Goal: Task Accomplishment & Management: Use online tool/utility

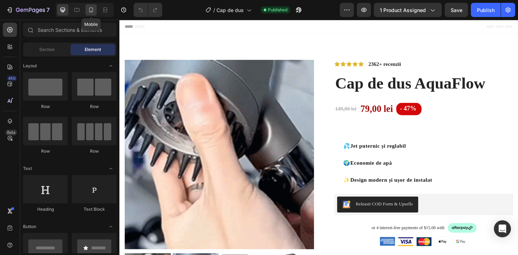
click at [93, 12] on icon at bounding box center [90, 9] width 7 height 7
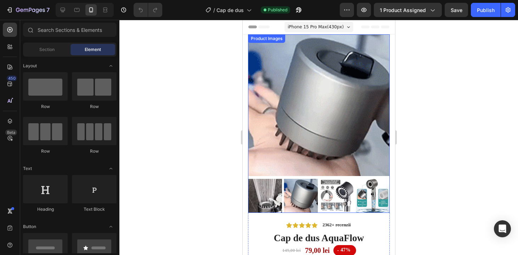
click at [282, 204] on div at bounding box center [319, 196] width 142 height 34
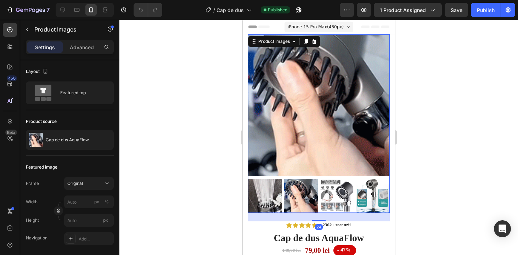
click at [262, 201] on img at bounding box center [265, 196] width 34 height 34
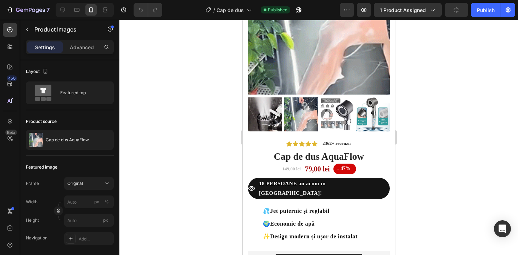
scroll to position [77, 0]
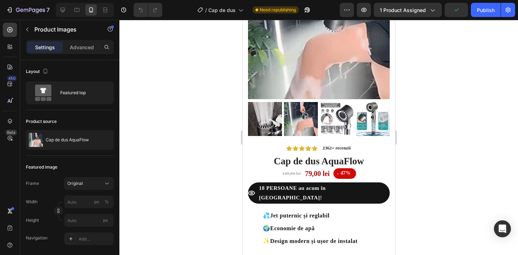
click at [331, 116] on img at bounding box center [336, 119] width 34 height 34
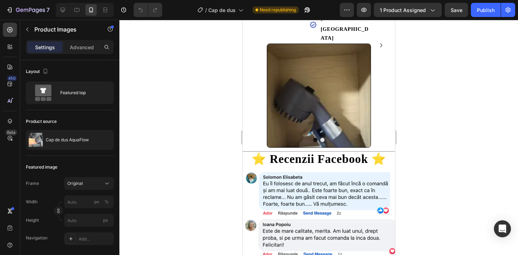
scroll to position [995, 0]
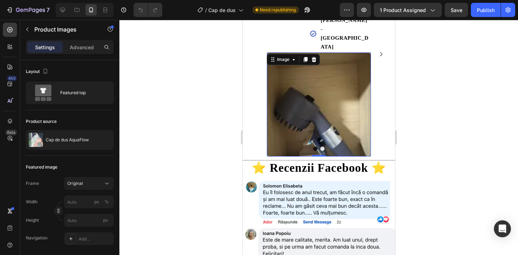
click at [291, 86] on img at bounding box center [318, 104] width 104 height 104
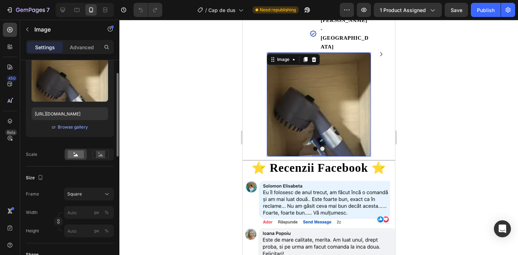
scroll to position [81, 0]
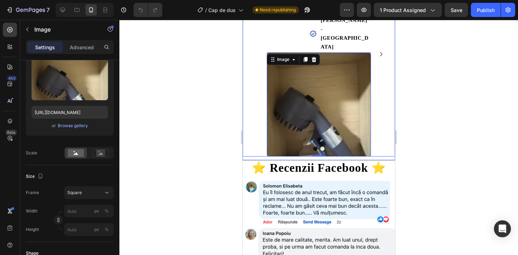
click at [380, 50] on icon "Carousel Next Arrow" at bounding box center [380, 54] width 8 height 8
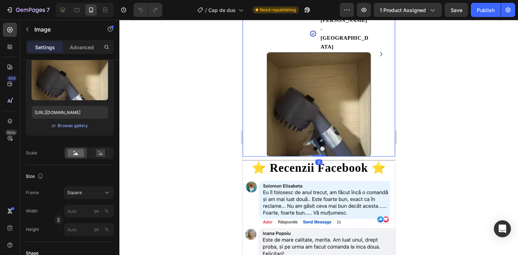
scroll to position [0, 0]
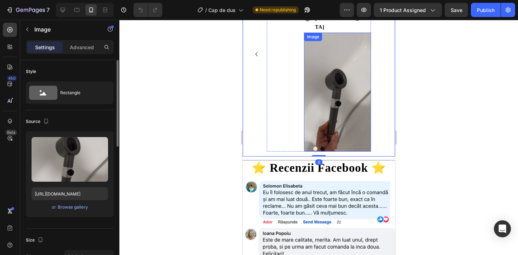
click at [341, 83] on img at bounding box center [337, 92] width 67 height 119
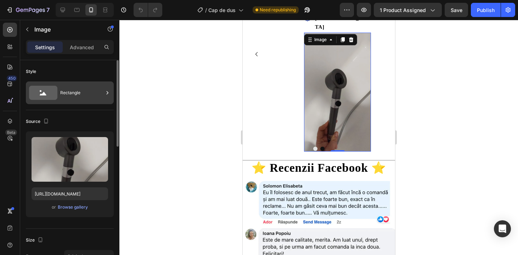
click at [85, 90] on div "Rectangle" at bounding box center [81, 93] width 43 height 16
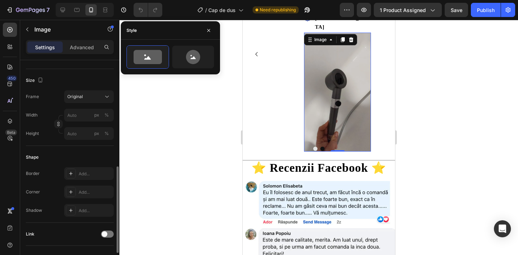
scroll to position [159, 0]
click at [73, 97] on span "Original" at bounding box center [75, 98] width 16 height 6
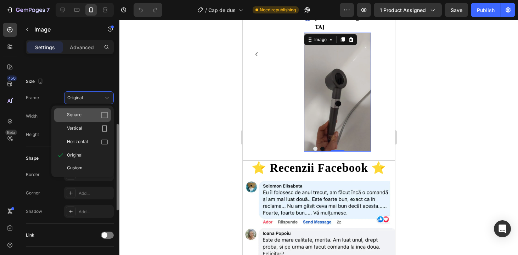
click at [80, 117] on span "Square" at bounding box center [74, 115] width 15 height 7
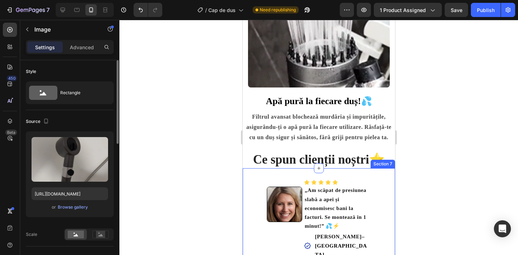
scroll to position [838, 0]
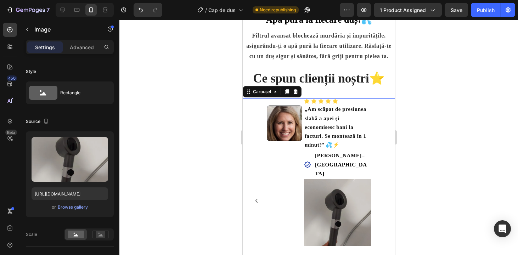
click at [255, 203] on icon "Carousel Back Arrow" at bounding box center [256, 201] width 8 height 8
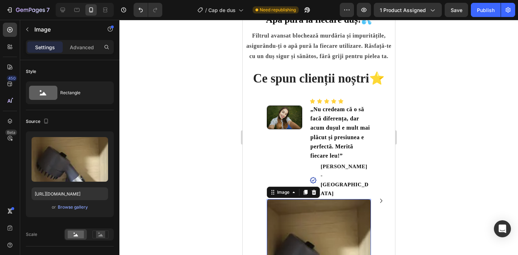
click at [313, 215] on img at bounding box center [318, 251] width 104 height 104
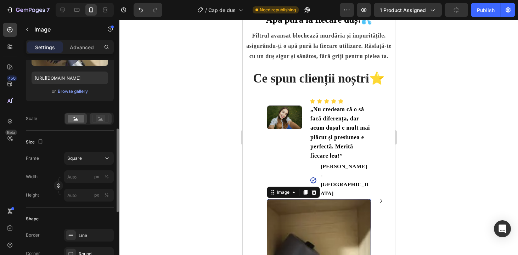
scroll to position [185, 0]
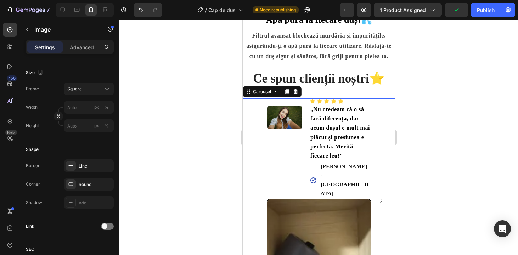
click at [381, 203] on icon "Carousel Next Arrow" at bounding box center [380, 201] width 8 height 8
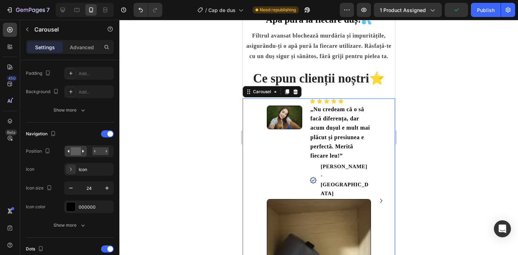
scroll to position [0, 0]
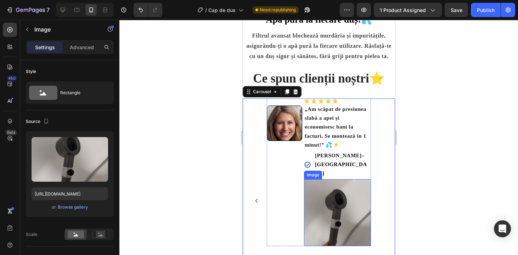
click at [328, 212] on img at bounding box center [337, 212] width 67 height 67
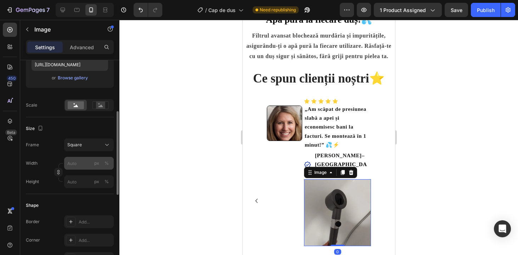
scroll to position [130, 0]
click at [74, 224] on div at bounding box center [71, 221] width 10 height 10
click at [81, 245] on div "Add..." at bounding box center [89, 239] width 50 height 13
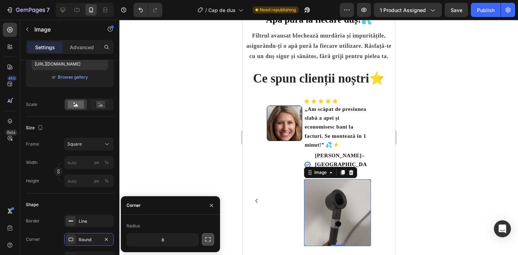
click at [210, 238] on icon "button" at bounding box center [208, 239] width 6 height 4
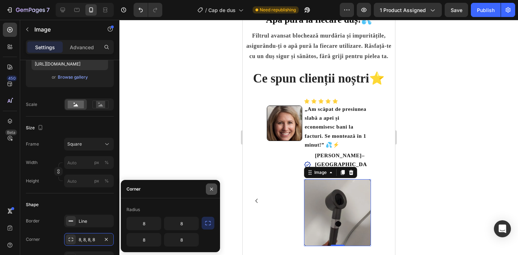
click at [213, 188] on icon "button" at bounding box center [212, 189] width 6 height 6
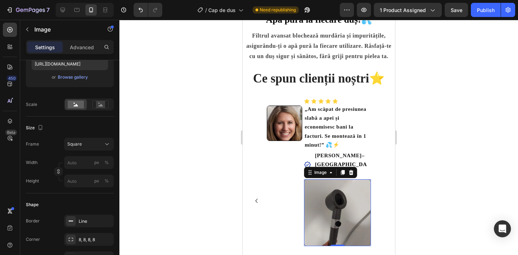
click at [463, 202] on div at bounding box center [318, 137] width 398 height 235
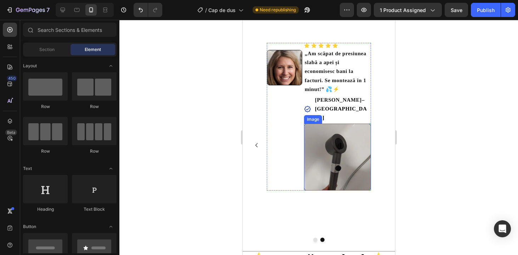
scroll to position [921, 0]
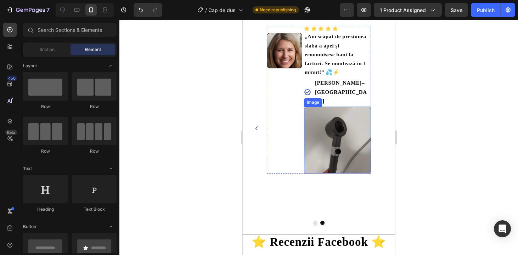
click at [363, 127] on img at bounding box center [337, 140] width 67 height 67
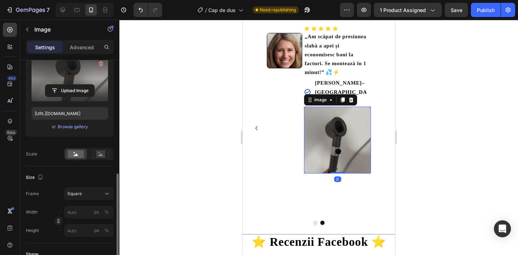
scroll to position [178, 0]
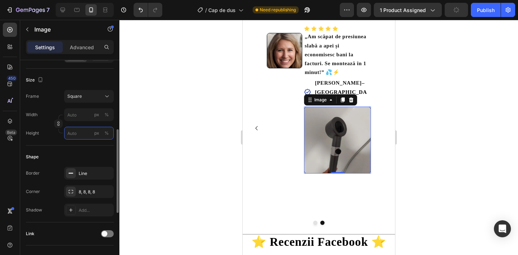
click at [87, 132] on input "px %" at bounding box center [89, 133] width 50 height 13
type input "1"
type input "19"
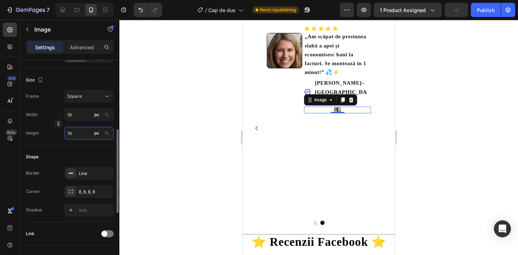
type input "190"
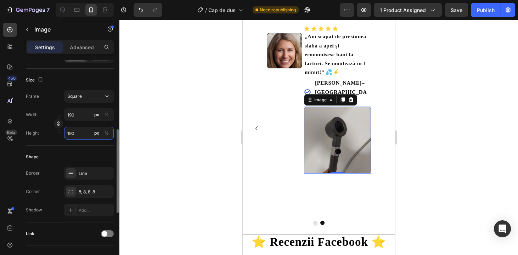
type input "1900"
type input "190"
type input "19"
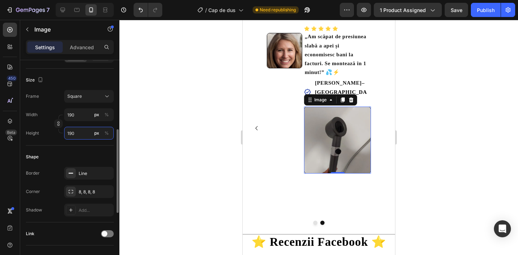
type input "19"
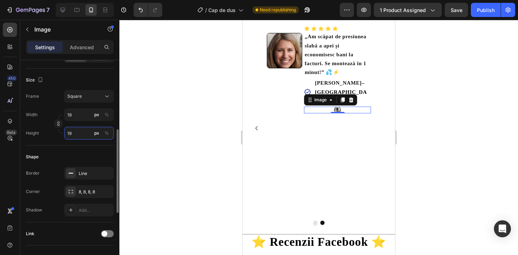
type input "1"
click at [91, 144] on div "Size Frame Square Width 1 px % Height 1 px %" at bounding box center [70, 107] width 88 height 77
click at [86, 130] on input "1" at bounding box center [89, 133] width 50 height 13
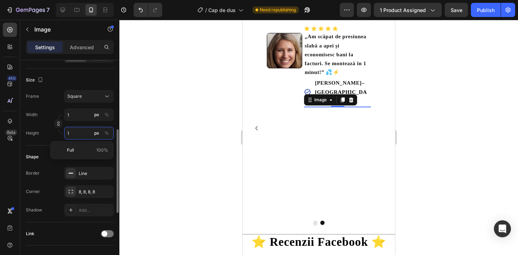
click at [86, 130] on input "1" at bounding box center [89, 133] width 50 height 13
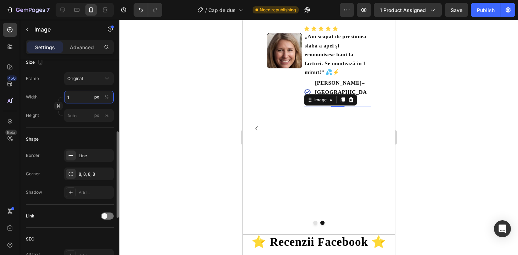
click at [82, 112] on div "Width 1 px % Height px %" at bounding box center [70, 106] width 88 height 31
click at [82, 112] on input "px %" at bounding box center [89, 115] width 50 height 13
click at [85, 98] on input "1" at bounding box center [89, 97] width 50 height 13
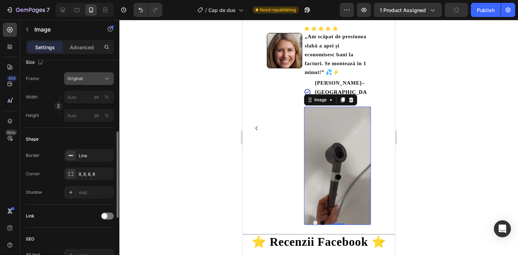
click at [95, 83] on button "Original" at bounding box center [89, 78] width 50 height 13
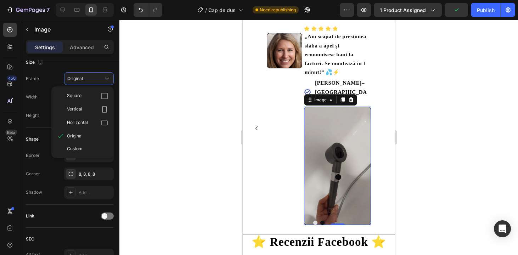
click at [141, 128] on div at bounding box center [318, 137] width 398 height 235
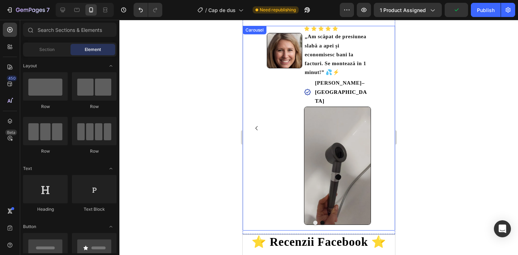
click at [259, 124] on icon "Carousel Back Arrow" at bounding box center [256, 128] width 8 height 8
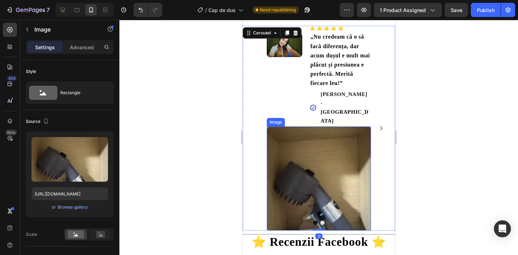
click at [311, 147] on img at bounding box center [318, 178] width 104 height 104
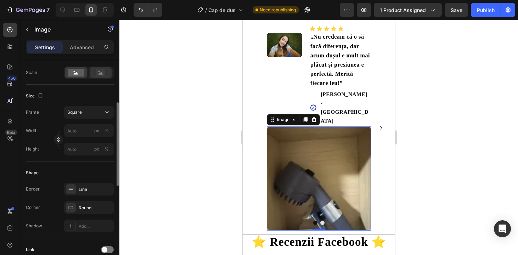
scroll to position [109, 0]
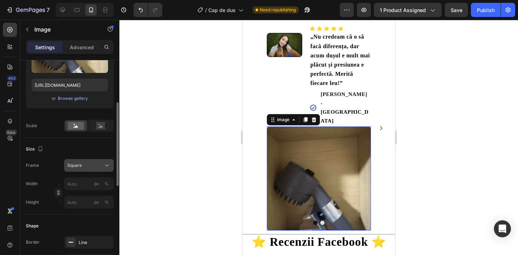
click at [101, 167] on div "Square" at bounding box center [84, 165] width 35 height 6
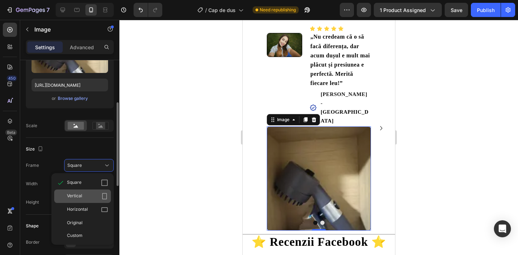
click at [90, 194] on div "Vertical" at bounding box center [87, 196] width 41 height 7
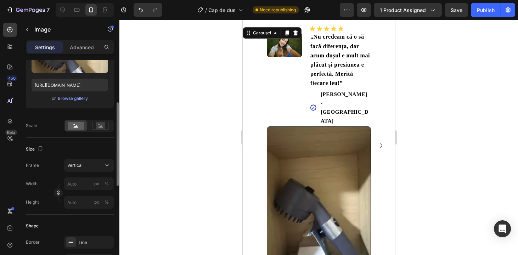
click at [382, 141] on icon "Carousel Next Arrow" at bounding box center [380, 145] width 8 height 8
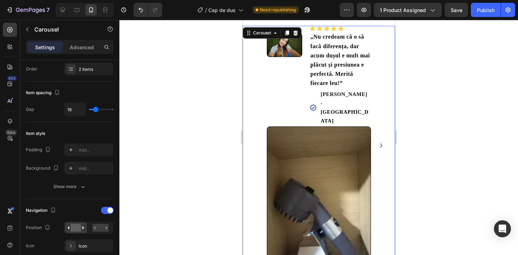
scroll to position [0, 0]
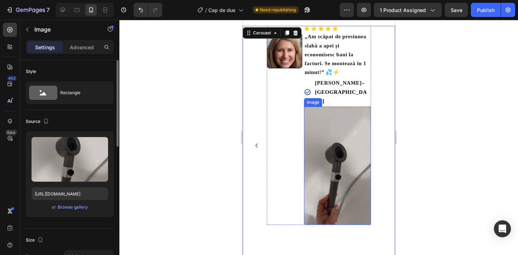
click at [329, 123] on img at bounding box center [337, 166] width 67 height 118
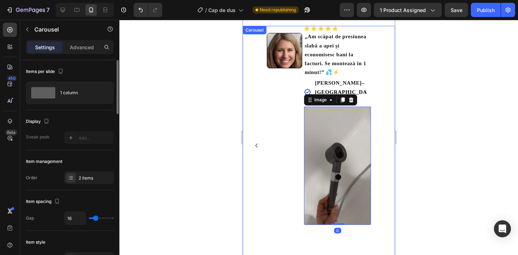
click at [255, 141] on icon "Carousel Back Arrow" at bounding box center [256, 145] width 8 height 8
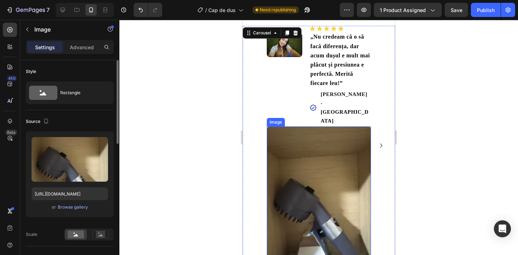
click at [314, 158] on img at bounding box center [318, 195] width 104 height 139
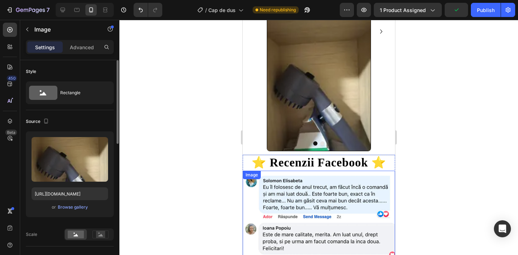
scroll to position [1026, 0]
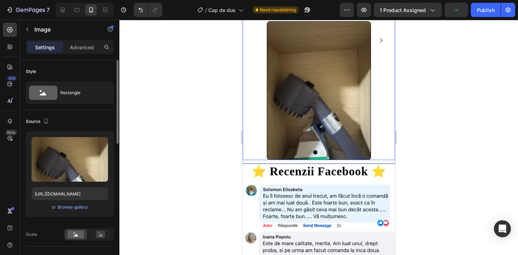
click at [380, 38] on icon "Carousel Next Arrow" at bounding box center [381, 40] width 2 height 4
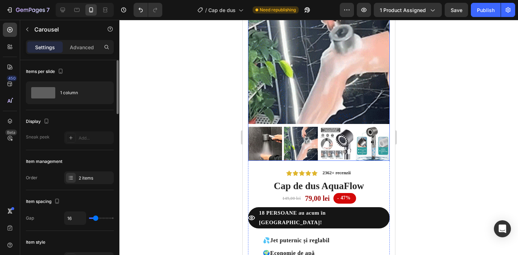
scroll to position [0, 0]
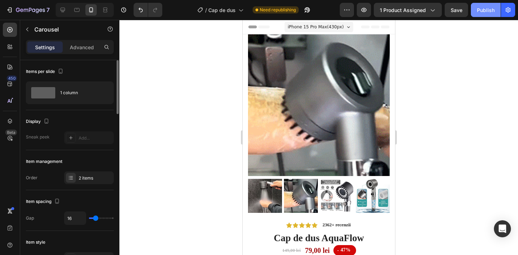
click at [481, 5] on button "Publish" at bounding box center [486, 10] width 30 height 14
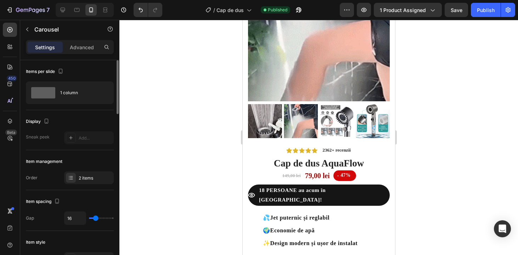
scroll to position [35, 0]
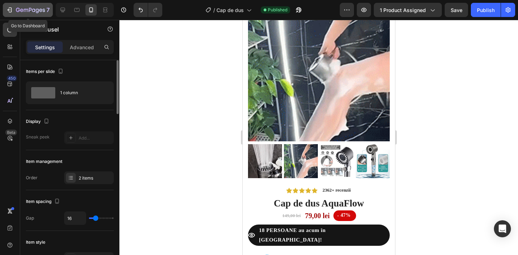
click at [10, 7] on icon "button" at bounding box center [9, 9] width 7 height 7
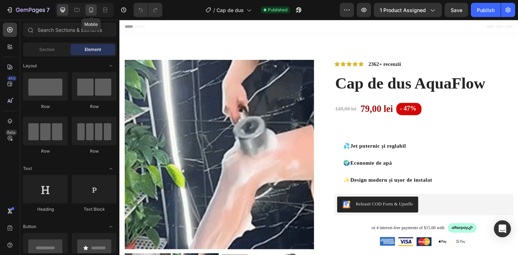
click at [92, 8] on icon at bounding box center [90, 9] width 7 height 7
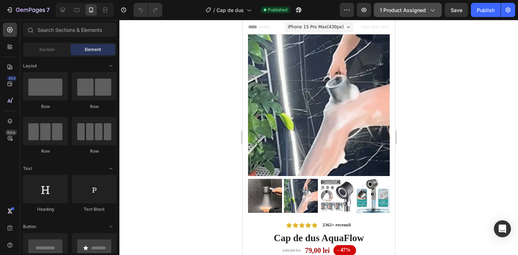
click at [396, 13] on span "1 product assigned" at bounding box center [403, 9] width 46 height 7
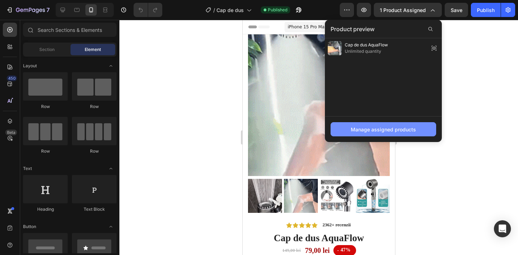
click at [397, 129] on div "Manage assigned products" at bounding box center [383, 129] width 65 height 7
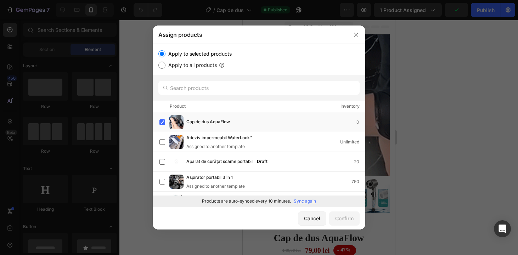
click at [312, 201] on p "Sync again" at bounding box center [305, 201] width 22 height 6
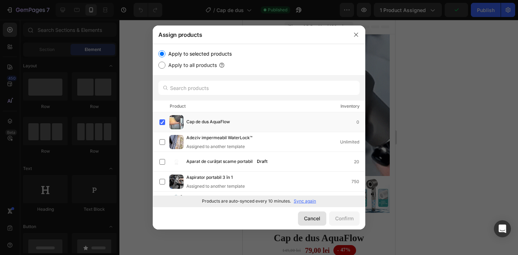
click at [310, 219] on div "Cancel" at bounding box center [312, 218] width 16 height 7
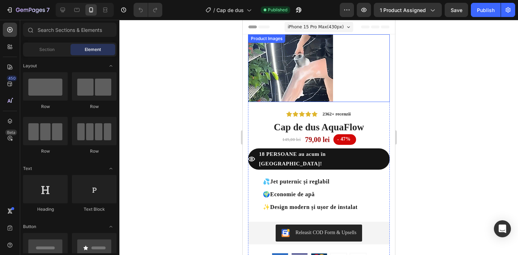
click at [315, 61] on img at bounding box center [290, 68] width 85 height 68
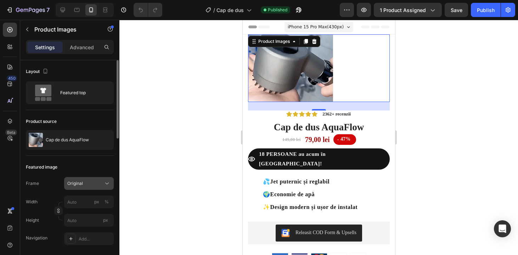
click at [110, 185] on button "Original" at bounding box center [89, 183] width 50 height 13
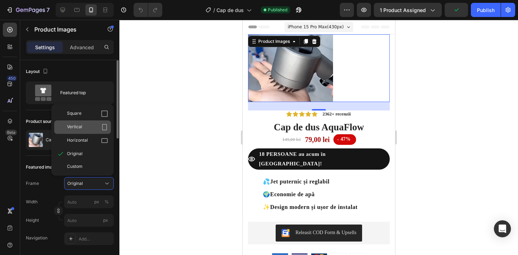
click at [97, 130] on div "Vertical" at bounding box center [87, 127] width 41 height 7
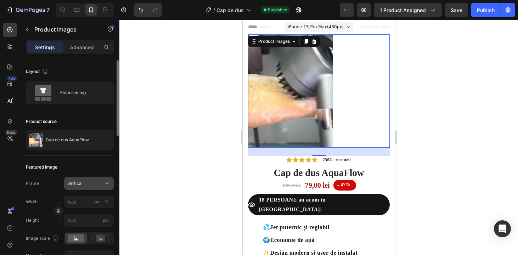
click at [93, 188] on button "Vertical" at bounding box center [89, 183] width 50 height 13
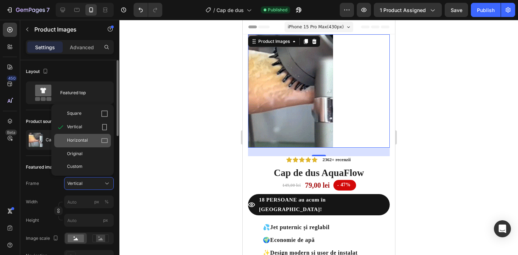
click at [98, 141] on div "Horizontal" at bounding box center [87, 140] width 41 height 7
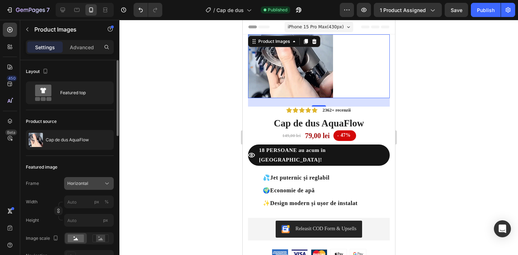
click at [94, 185] on div "Horizontal" at bounding box center [84, 183] width 35 height 6
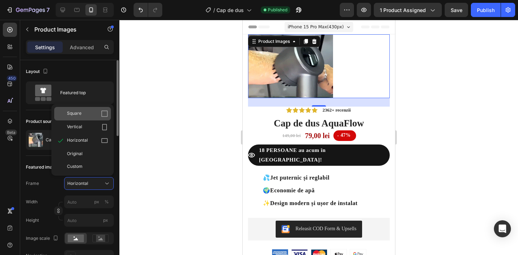
click at [106, 114] on icon at bounding box center [104, 113] width 7 height 7
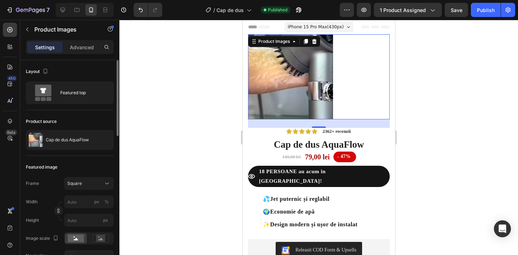
click at [297, 78] on img at bounding box center [290, 76] width 85 height 85
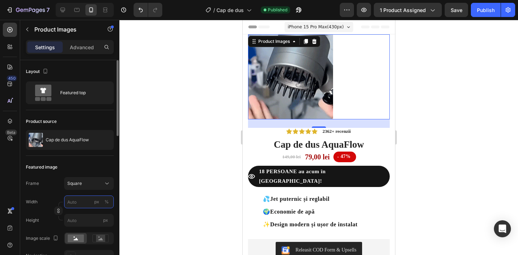
click at [86, 199] on input "px %" at bounding box center [89, 201] width 50 height 13
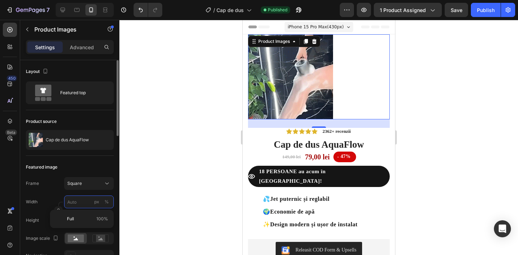
type input "1"
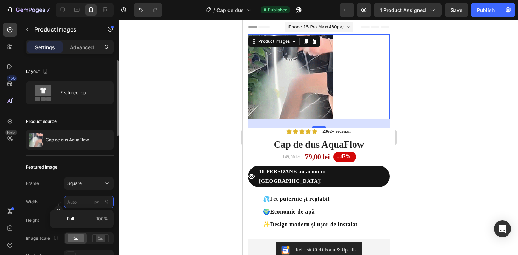
type input "1"
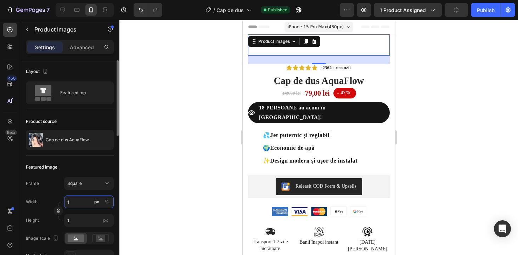
type input "10"
type input "100"
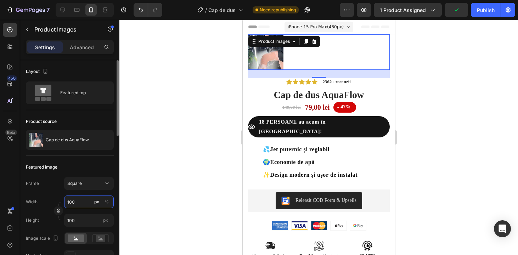
type input "1000"
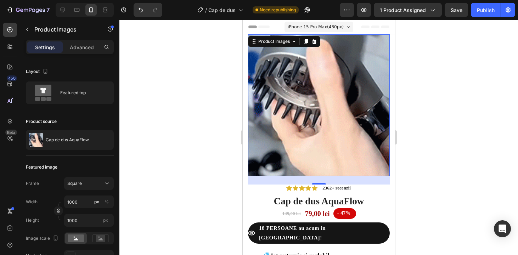
click at [441, 149] on div at bounding box center [318, 137] width 398 height 235
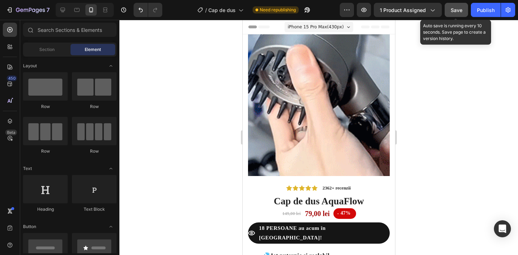
click at [462, 6] on button "Save" at bounding box center [455, 10] width 23 height 14
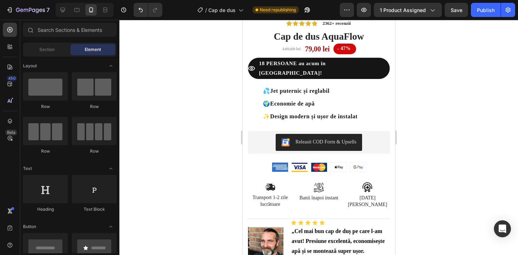
scroll to position [254, 0]
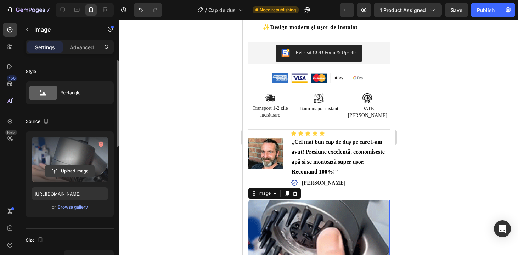
click at [75, 168] on input "file" at bounding box center [69, 171] width 49 height 12
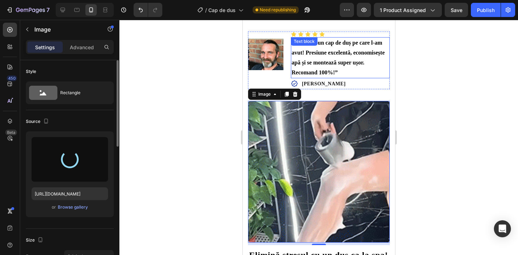
scroll to position [357, 0]
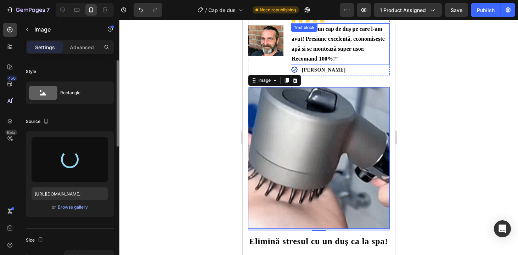
type input "https://cdn.shopify.com/s/files/1/0843/5836/5532/files/gempages_529920570603602…"
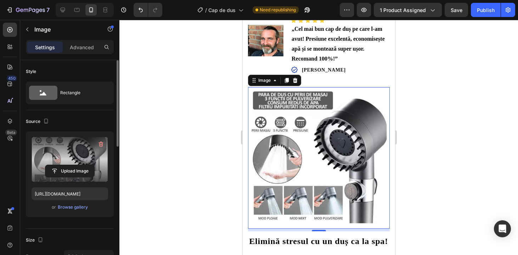
click at [443, 100] on div at bounding box center [318, 137] width 398 height 235
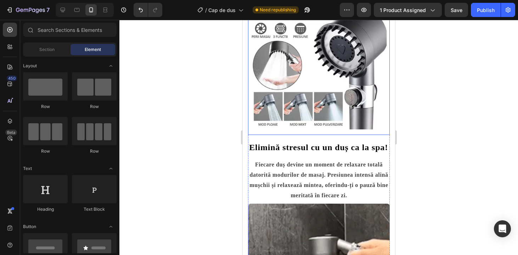
scroll to position [451, 0]
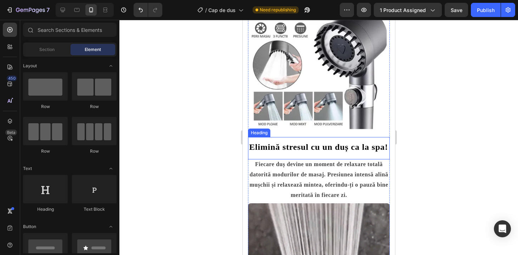
click at [330, 156] on h2 "Elimină stresul cu un duș ca la spa! 🚿" at bounding box center [319, 148] width 142 height 15
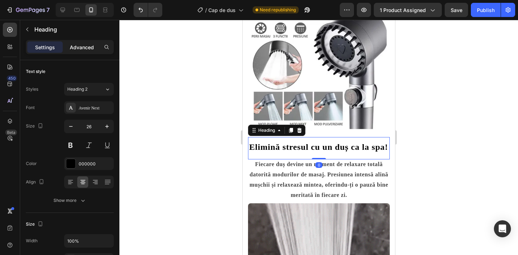
click at [75, 52] on div "Advanced" at bounding box center [81, 46] width 35 height 11
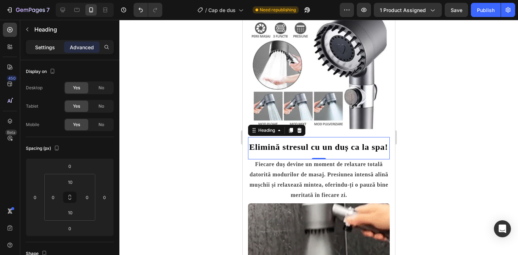
click at [41, 50] on p "Settings" at bounding box center [45, 47] width 20 height 7
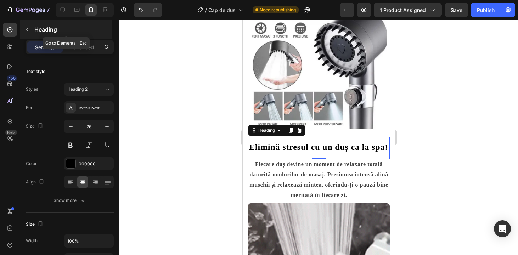
click at [28, 30] on icon "button" at bounding box center [27, 30] width 6 height 6
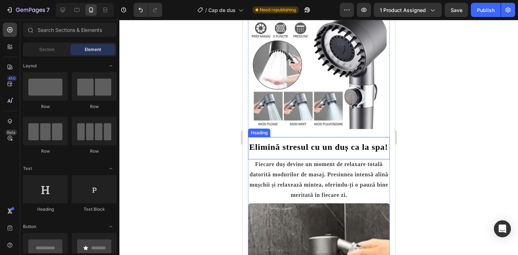
click at [331, 156] on h2 "Elimină stresul cu un duș ca la spa! 🚿" at bounding box center [319, 148] width 142 height 15
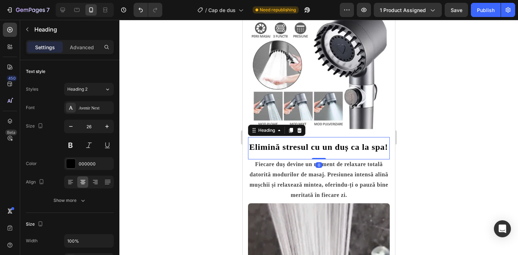
click at [330, 156] on h2 "Elimină stresul cu un duș ca la spa! 🚿" at bounding box center [319, 148] width 142 height 15
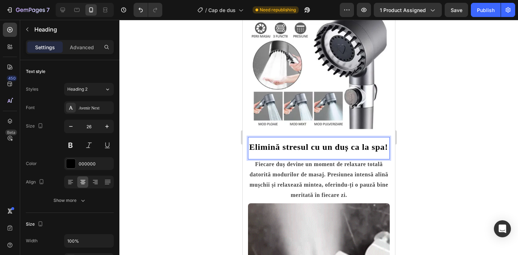
click at [323, 152] on strong "Elimină stresul cu un duș ca la spa!" at bounding box center [318, 146] width 139 height 9
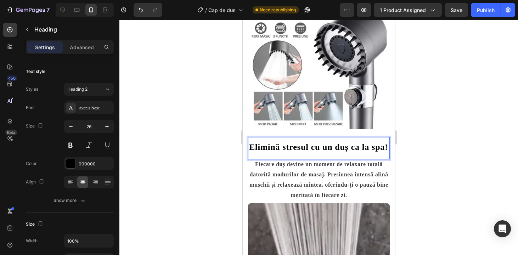
click at [331, 155] on p "Elimină stresul cu un duș ca la spa! 🚿" at bounding box center [318, 148] width 140 height 14
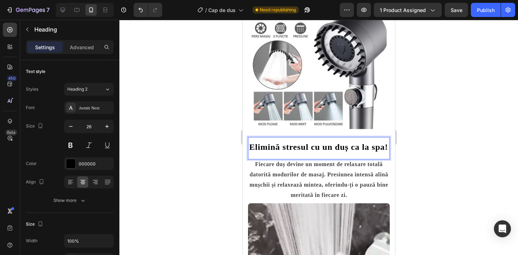
click at [326, 152] on strong "Elimină stresul cu un duș ca la spa!" at bounding box center [318, 146] width 139 height 9
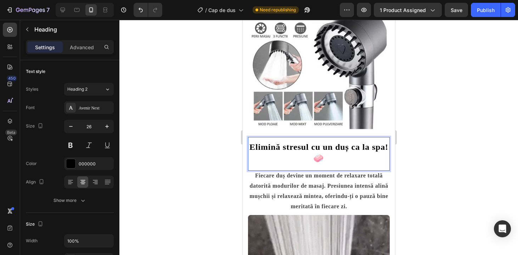
click at [466, 176] on div at bounding box center [318, 137] width 398 height 235
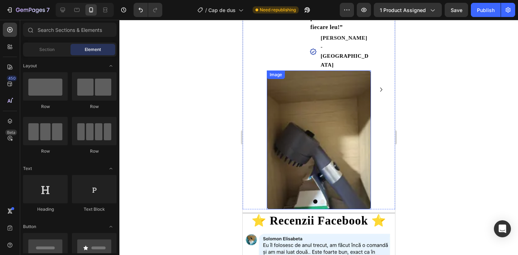
scroll to position [934, 0]
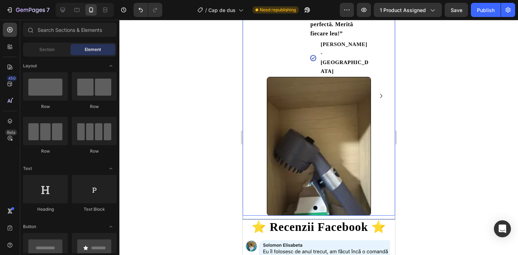
click at [379, 92] on icon "Carousel Next Arrow" at bounding box center [380, 96] width 8 height 8
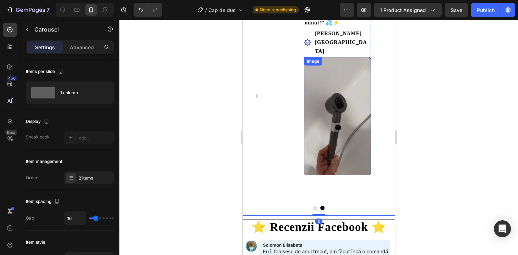
click at [320, 127] on img at bounding box center [337, 116] width 67 height 118
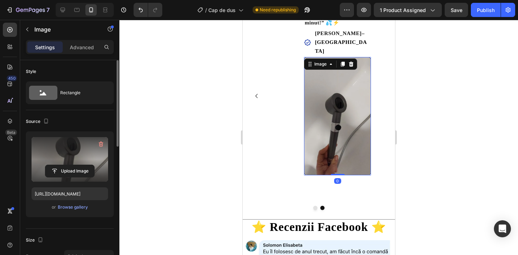
scroll to position [100, 0]
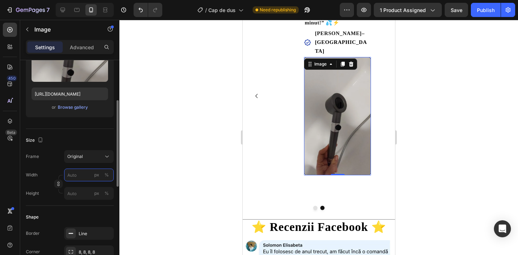
click at [78, 180] on input "px %" at bounding box center [89, 175] width 50 height 13
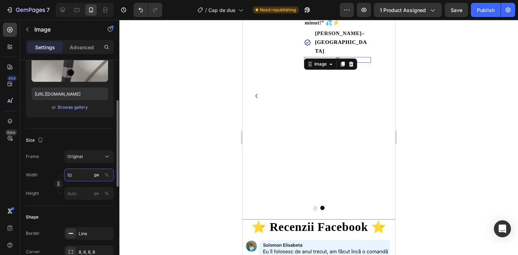
type input "1"
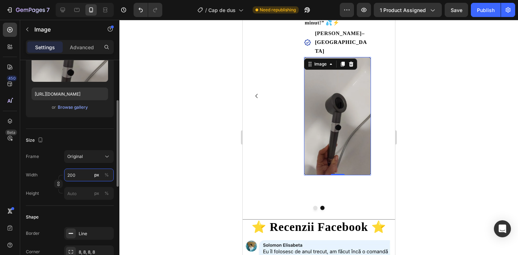
type input "2000"
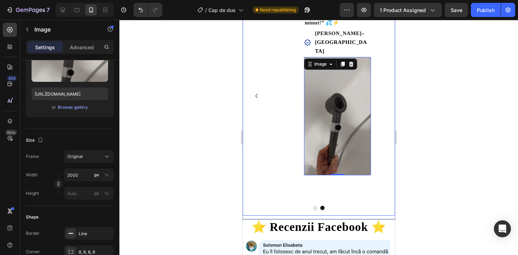
click at [257, 80] on div "Image Icon Icon Icon Icon Icon Icon List „Nu credeam că o să facă diferența, da…" at bounding box center [318, 95] width 138 height 239
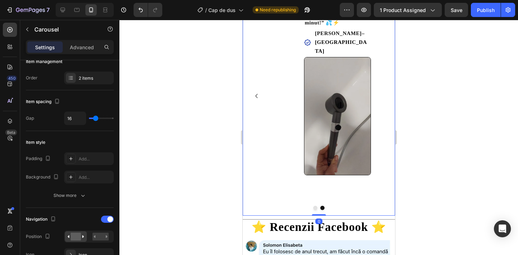
scroll to position [0, 0]
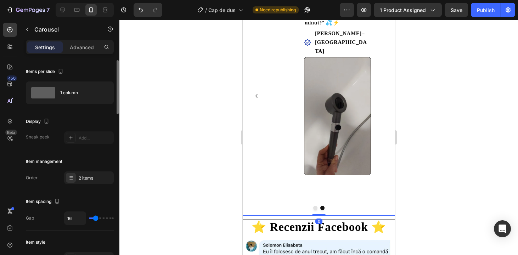
click at [251, 90] on button "Carousel Back Arrow" at bounding box center [255, 95] width 11 height 11
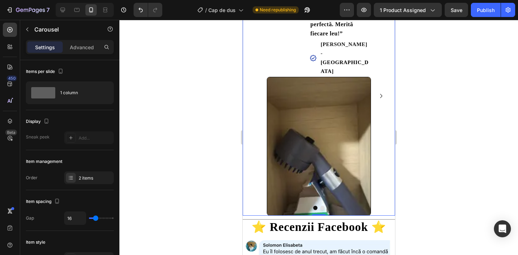
click at [382, 92] on icon "Carousel Next Arrow" at bounding box center [380, 96] width 8 height 8
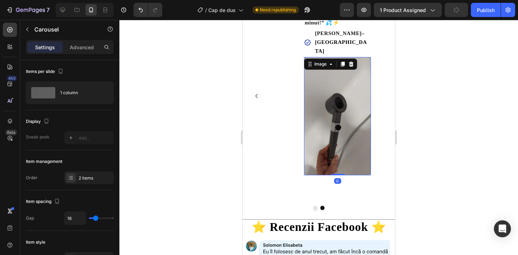
click at [318, 86] on img at bounding box center [337, 116] width 67 height 118
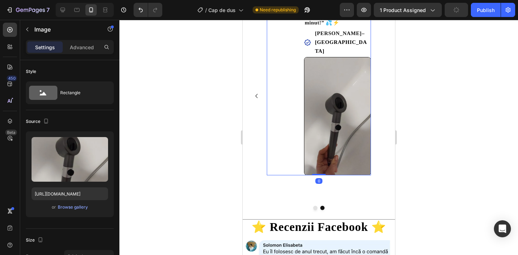
click at [285, 79] on div "Image" at bounding box center [283, 75] width 35 height 199
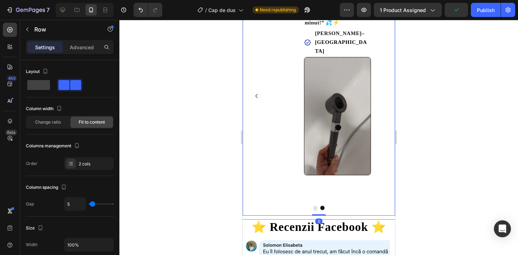
click at [259, 92] on icon "Carousel Back Arrow" at bounding box center [256, 96] width 8 height 8
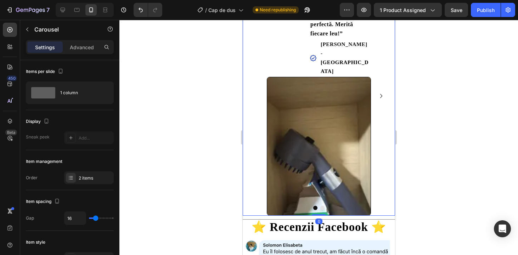
click at [265, 117] on div "Image Icon Icon Icon Icon Icon Icon List „Nu credeam că o să facă diferența, da…" at bounding box center [318, 95] width 138 height 239
click at [259, 109] on div "Image Icon Icon Icon Icon Icon Icon List „Nu credeam că o să facă diferența, da…" at bounding box center [318, 95] width 138 height 239
click at [277, 49] on div "Image" at bounding box center [283, 26] width 35 height 101
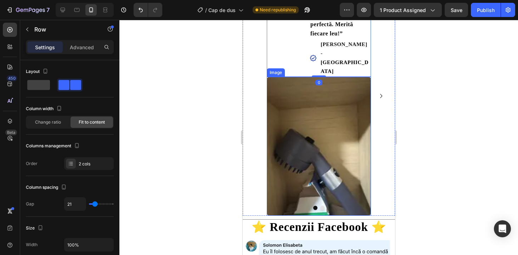
click at [340, 116] on img at bounding box center [318, 146] width 104 height 139
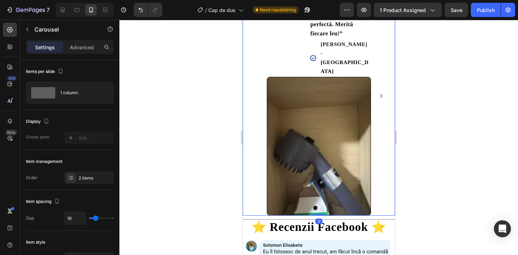
click at [380, 94] on icon "Carousel Next Arrow" at bounding box center [381, 96] width 2 height 4
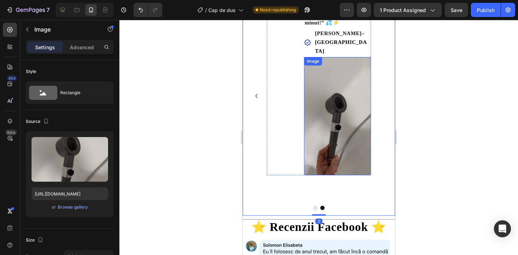
click at [322, 81] on img at bounding box center [337, 116] width 67 height 118
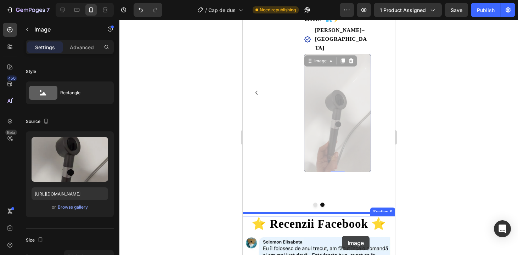
scroll to position [954, 0]
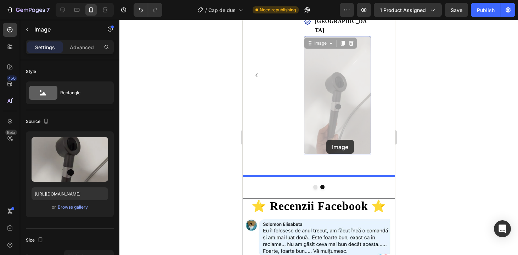
drag, startPoint x: 326, startPoint y: 121, endPoint x: 326, endPoint y: 140, distance: 18.8
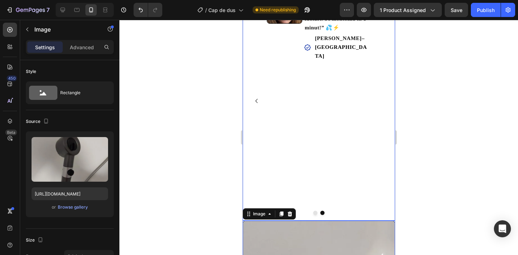
scroll to position [895, 0]
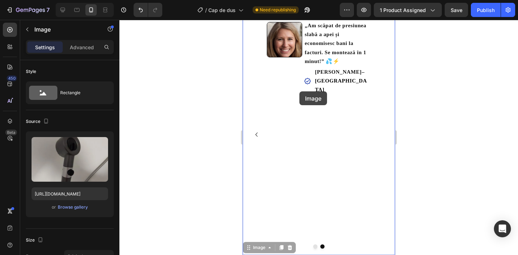
drag, startPoint x: 312, startPoint y: 251, endPoint x: 299, endPoint y: 91, distance: 160.3
click at [299, 91] on div "iPhone 15 Pro Max ( 430 px) iPhone 13 Mini iPhone 13 Pro iPhone 11 Pro Max iPho…" at bounding box center [318, 129] width 152 height 2009
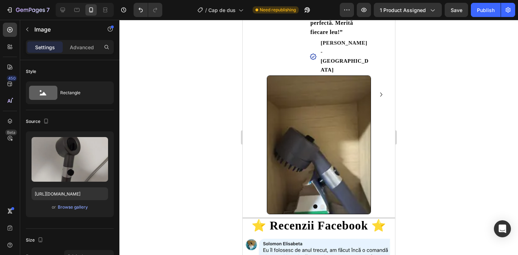
scroll to position [1210, 0]
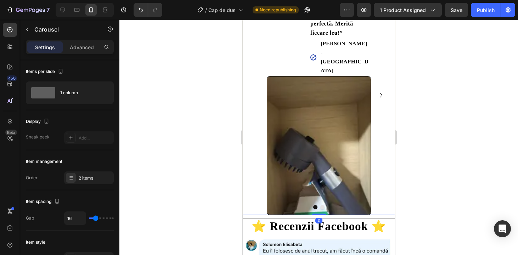
click at [384, 91] on icon "Carousel Next Arrow" at bounding box center [380, 95] width 8 height 8
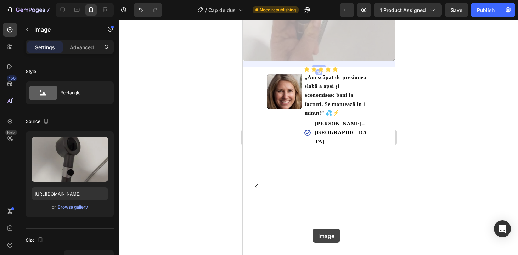
scroll to position [1126, 0]
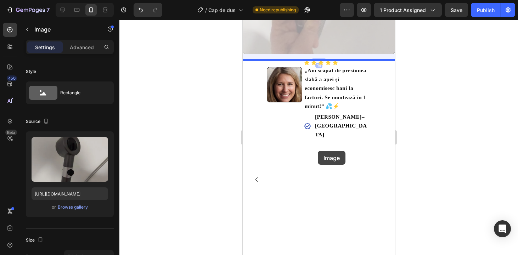
drag, startPoint x: 310, startPoint y: 47, endPoint x: 317, endPoint y: 151, distance: 104.4
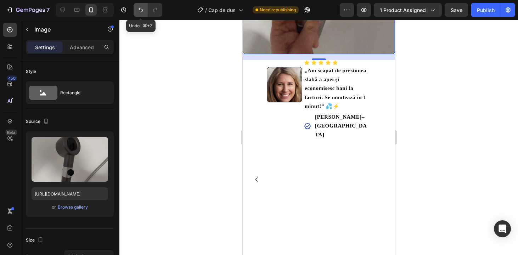
click at [137, 10] on button "Undo/Redo" at bounding box center [141, 10] width 14 height 14
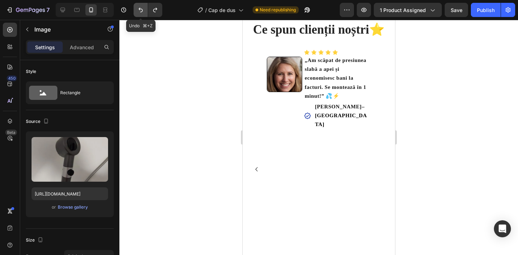
click at [136, 10] on button "Undo/Redo" at bounding box center [141, 10] width 14 height 14
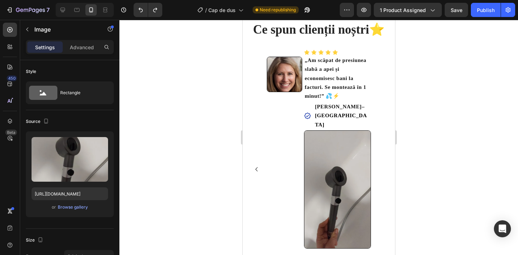
click at [452, 70] on div at bounding box center [318, 137] width 398 height 235
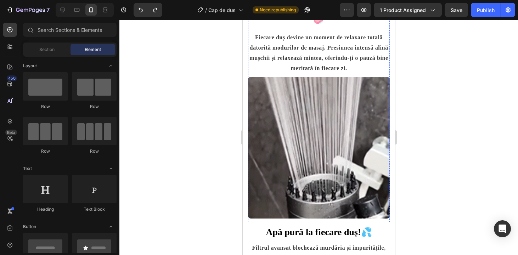
scroll to position [675, 0]
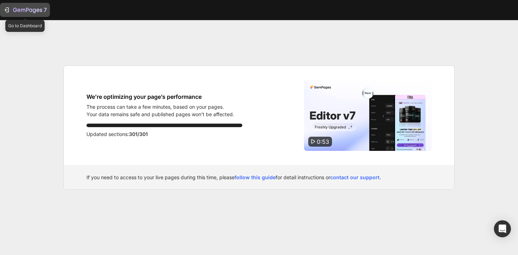
click at [9, 6] on icon "button" at bounding box center [6, 9] width 7 height 7
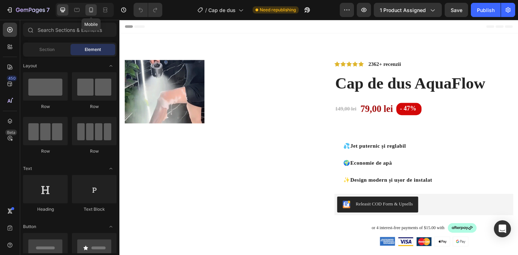
click at [91, 13] on icon at bounding box center [90, 9] width 7 height 7
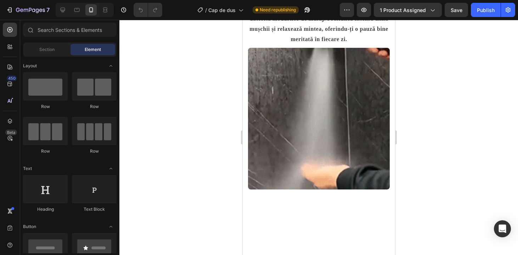
scroll to position [760, 0]
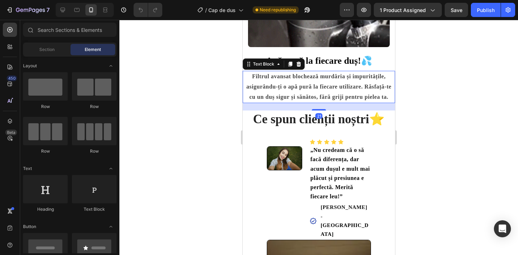
click at [363, 100] on strong "Filtrul avansat blochează murdăria și impuritățile, asigurându-ți o apă pură la…" at bounding box center [318, 86] width 145 height 27
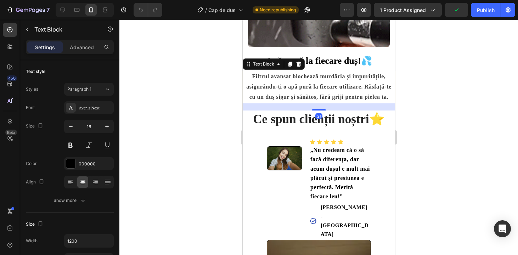
click at [363, 100] on strong "Filtrul avansat blochează murdăria și impuritățile, asigurându-ți o apă pură la…" at bounding box center [318, 86] width 145 height 27
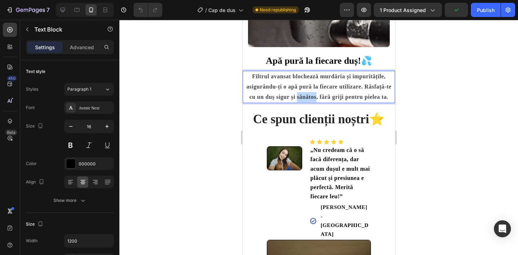
click at [363, 102] on p "Filtrul avansat blochează murdăria și impuritățile, asigurându-ți o apă pură la…" at bounding box center [318, 87] width 145 height 30
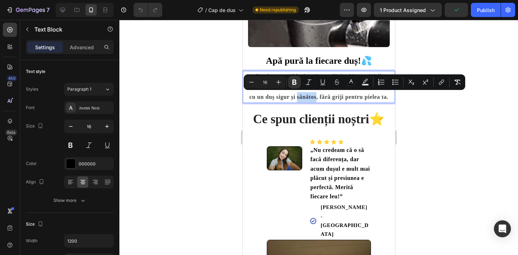
click at [363, 102] on p "Filtrul avansat blochează murdăria și impuritățile, asigurându-ți o apă pură la…" at bounding box center [318, 87] width 145 height 30
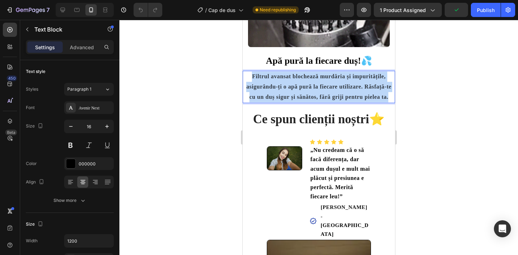
click at [363, 102] on p "Filtrul avansat blochează murdăria și impuritățile, asigurându-ți o apă pură la…" at bounding box center [318, 87] width 145 height 30
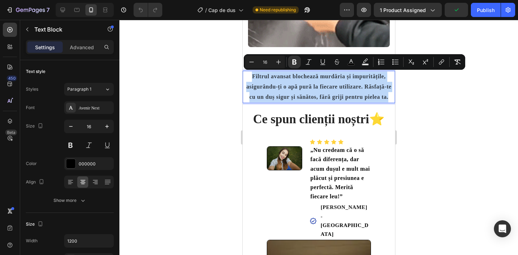
click at [362, 102] on p "Filtrul avansat blochează murdăria și impuritățile, asigurându-ți o apă pură la…" at bounding box center [318, 87] width 145 height 30
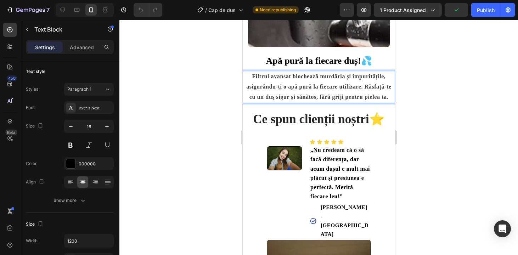
click at [362, 102] on p "Filtrul avansat blochează murdăria și impuritățile, asigurându-ți o apă pură la…" at bounding box center [318, 87] width 145 height 30
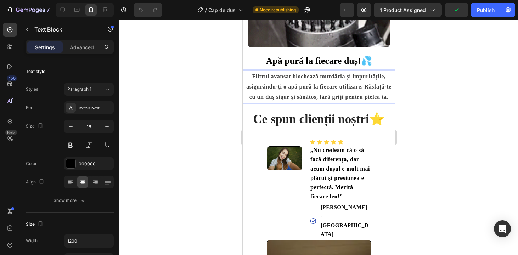
click at [362, 102] on p "Filtrul avansat blochează murdăria și impuritățile, asigurându-ți o apă pură la…" at bounding box center [318, 87] width 145 height 30
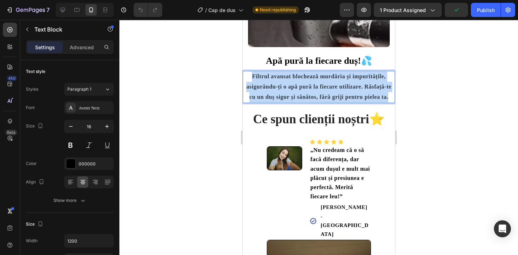
click at [362, 102] on p "Filtrul avansat blochează murdăria și impuritățile, asigurându-ți o apă pură la…" at bounding box center [318, 87] width 145 height 30
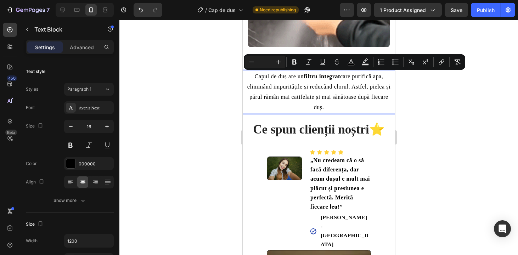
drag, startPoint x: 364, startPoint y: 103, endPoint x: 239, endPoint y: 75, distance: 128.3
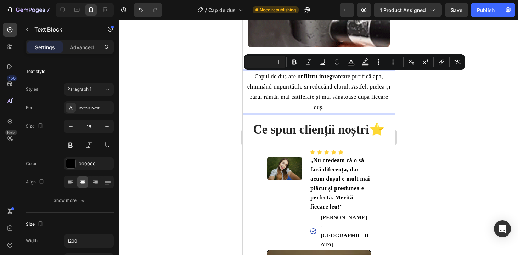
click at [265, 64] on input "Editor contextual toolbar" at bounding box center [265, 62] width 14 height 8
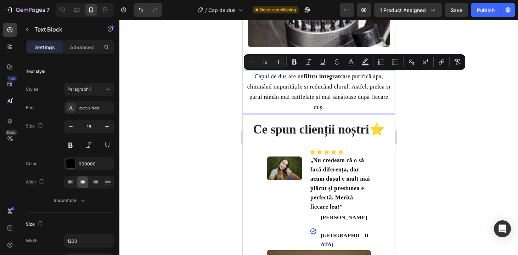
type input "16"
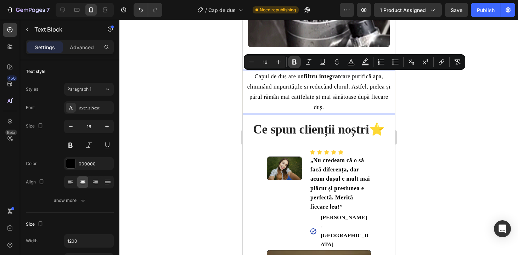
click at [298, 63] on button "Bold" at bounding box center [294, 62] width 13 height 13
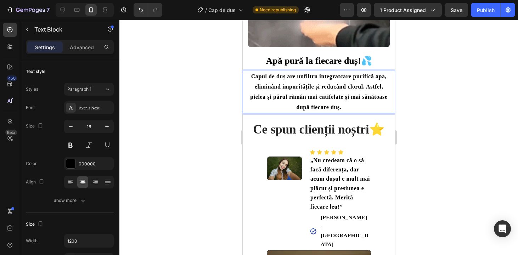
click at [439, 120] on div at bounding box center [318, 137] width 398 height 235
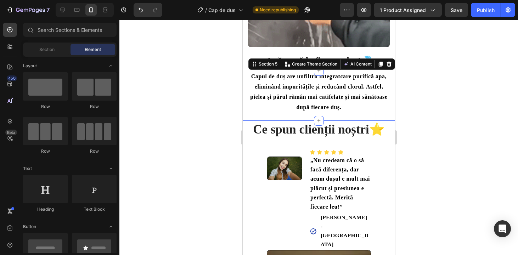
click at [339, 119] on div "Capul de duș are un filtru integrat care purifică apa, eliminând impuritățile ș…" at bounding box center [318, 96] width 152 height 50
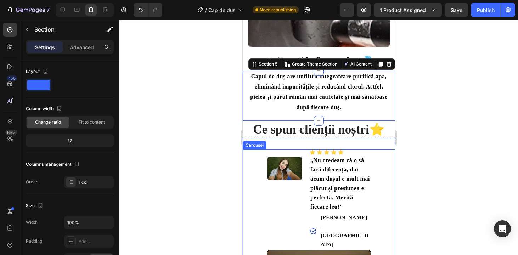
click at [186, 154] on div at bounding box center [318, 137] width 398 height 235
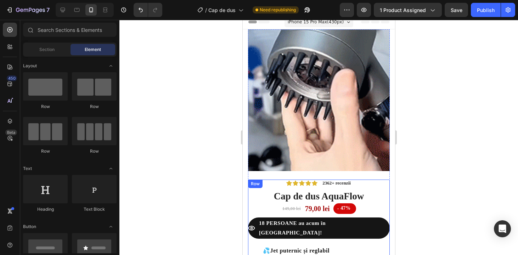
scroll to position [0, 0]
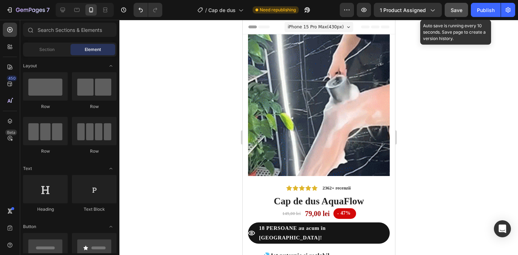
click at [452, 13] on div "Save" at bounding box center [456, 9] width 12 height 7
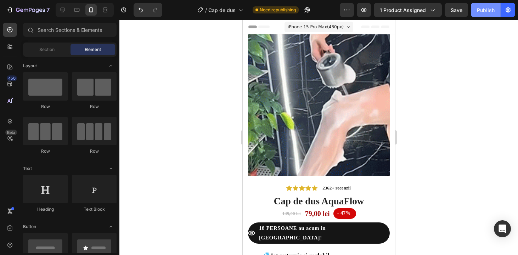
click at [485, 11] on div "Publish" at bounding box center [486, 9] width 18 height 7
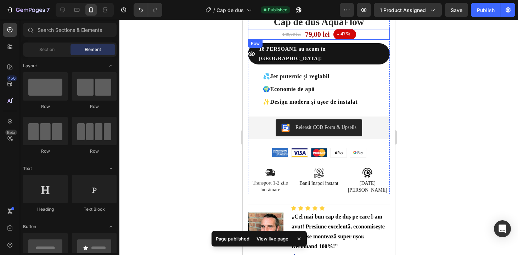
scroll to position [177, 0]
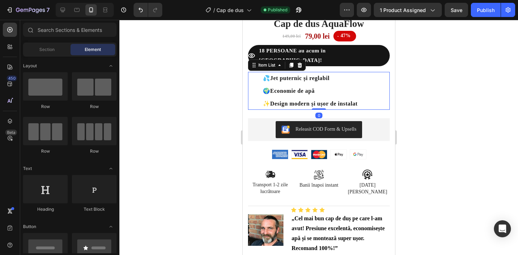
click at [320, 101] on strong "Design modern și ușor de instalat" at bounding box center [313, 104] width 87 height 6
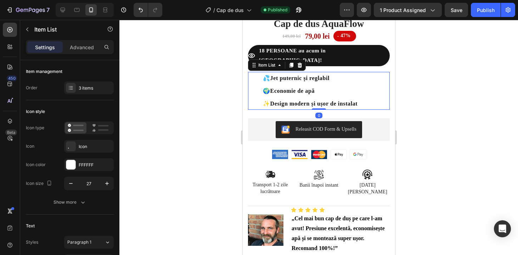
click at [322, 101] on strong "Design modern și ușor de instalat" at bounding box center [313, 104] width 87 height 6
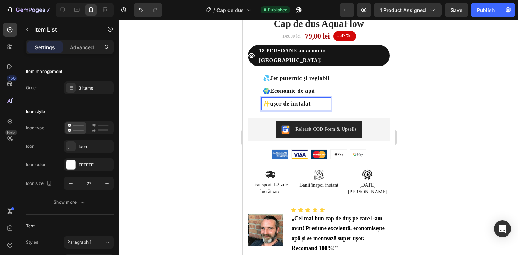
click at [274, 101] on strong "ușor de instalat" at bounding box center [290, 104] width 40 height 6
click at [267, 101] on span "✨ U" at bounding box center [268, 104] width 13 height 6
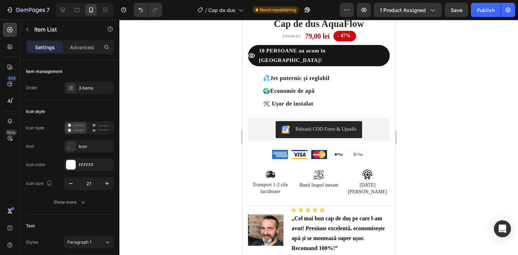
click at [486, 92] on div at bounding box center [318, 137] width 398 height 235
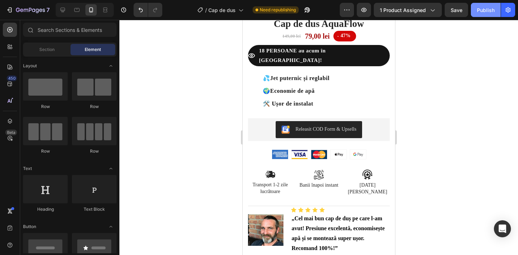
click at [490, 8] on div "Publish" at bounding box center [486, 9] width 18 height 7
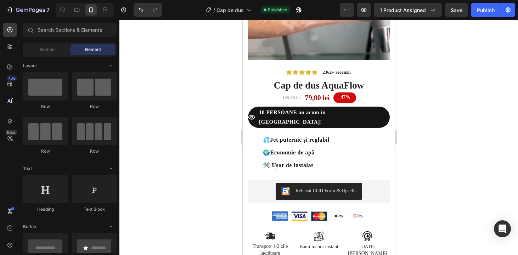
scroll to position [0, 0]
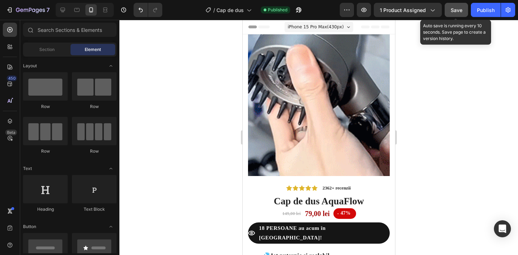
click at [463, 13] on button "Save" at bounding box center [455, 10] width 23 height 14
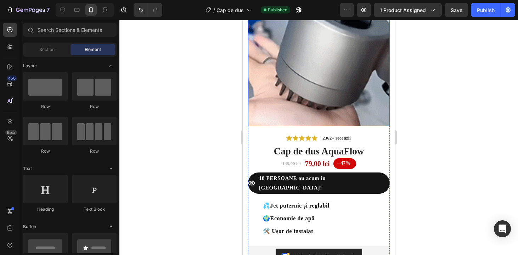
scroll to position [55, 0]
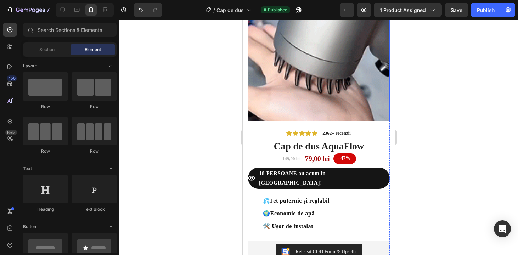
click at [311, 112] on img at bounding box center [319, 50] width 142 height 142
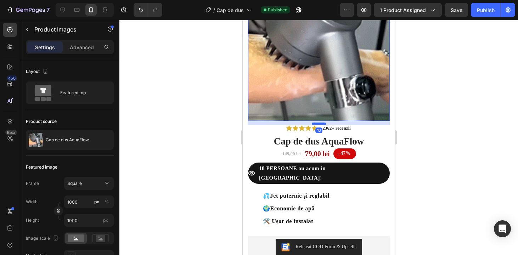
drag, startPoint x: 317, startPoint y: 129, endPoint x: 315, endPoint y: 124, distance: 5.5
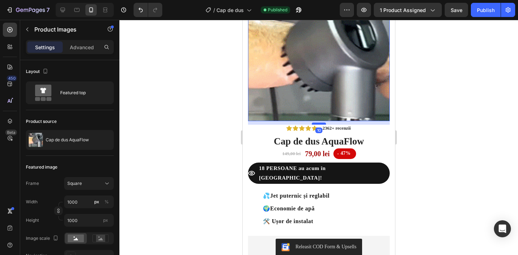
click at [315, 124] on div at bounding box center [318, 124] width 14 height 2
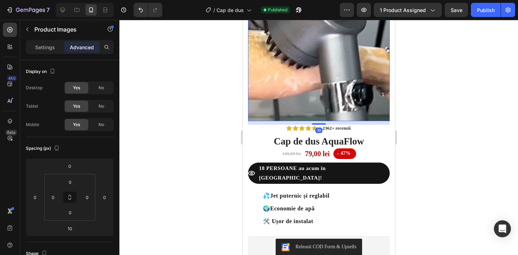
click at [436, 107] on div at bounding box center [318, 137] width 398 height 235
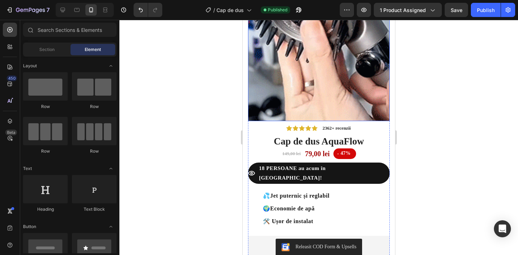
scroll to position [0, 0]
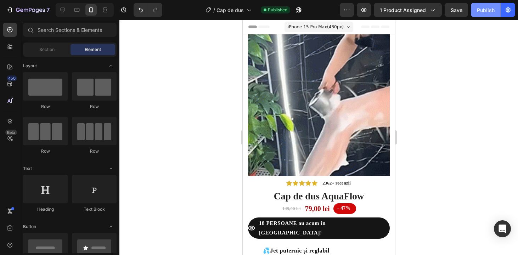
click at [484, 12] on div "Publish" at bounding box center [486, 9] width 18 height 7
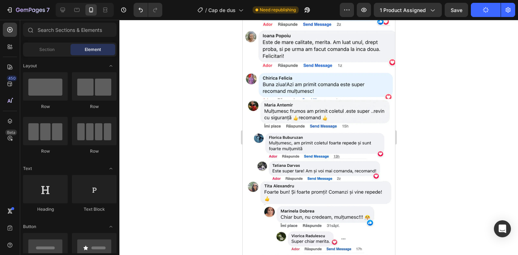
scroll to position [822, 0]
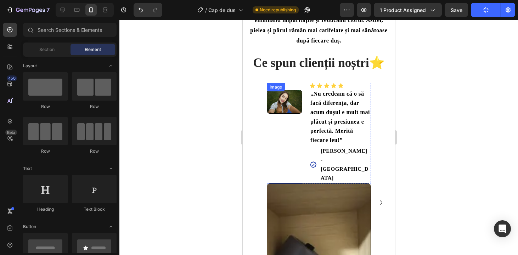
click at [285, 93] on div "Image" at bounding box center [283, 98] width 35 height 31
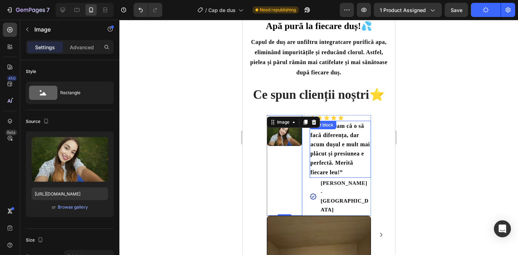
scroll to position [789, 0]
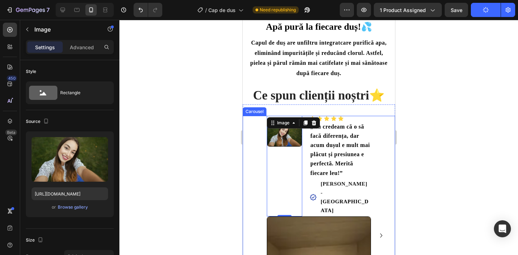
click at [381, 231] on icon "Carousel Next Arrow" at bounding box center [380, 235] width 8 height 8
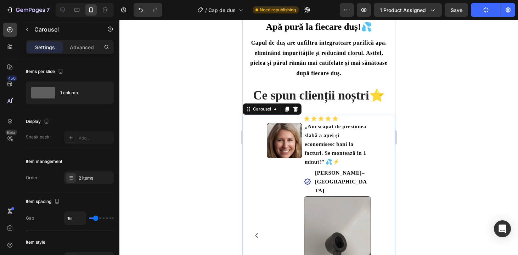
click at [253, 231] on icon "Carousel Back Arrow" at bounding box center [256, 235] width 8 height 8
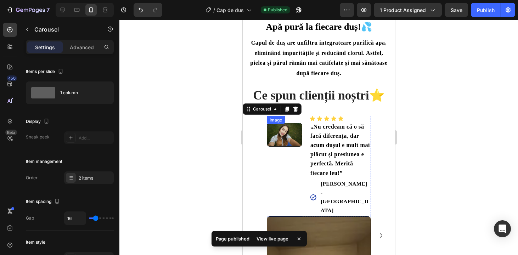
click at [284, 133] on img at bounding box center [283, 135] width 35 height 24
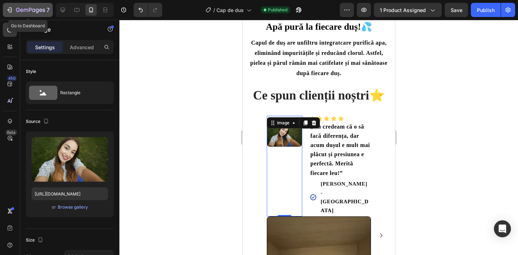
click at [15, 12] on div "7" at bounding box center [28, 10] width 44 height 8
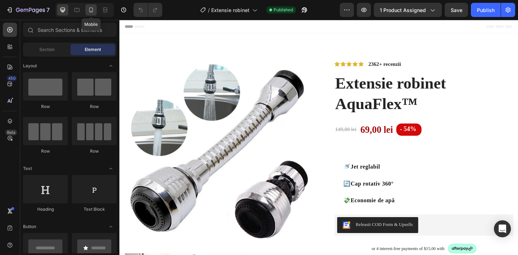
click at [87, 10] on icon at bounding box center [90, 9] width 7 height 7
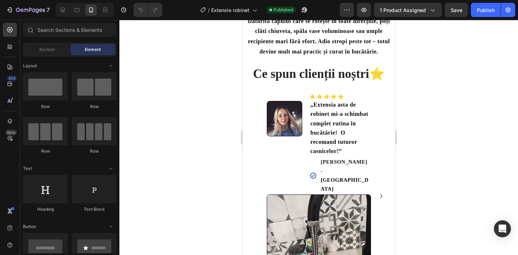
scroll to position [895, 0]
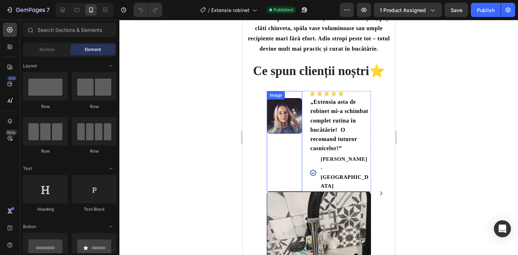
click at [284, 130] on img at bounding box center [283, 115] width 35 height 35
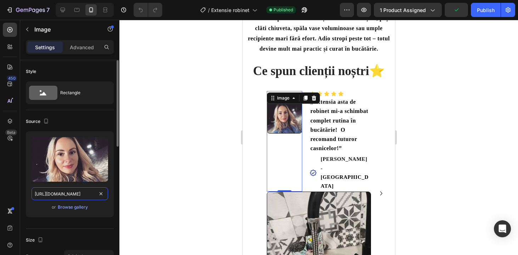
click at [79, 197] on input "[URL][DOMAIN_NAME]" at bounding box center [70, 193] width 76 height 13
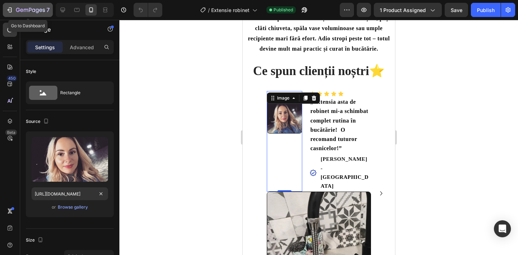
click at [10, 9] on icon "button" at bounding box center [9, 9] width 7 height 7
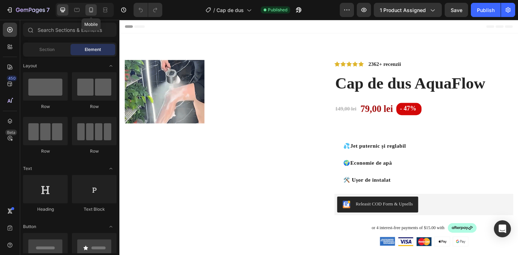
click at [92, 10] on icon at bounding box center [90, 9] width 7 height 7
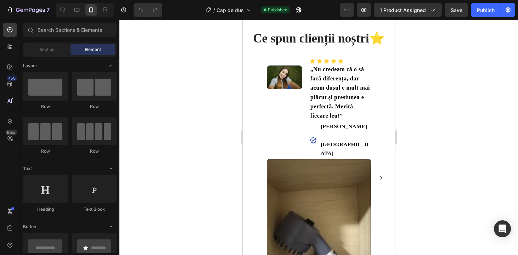
scroll to position [848, 0]
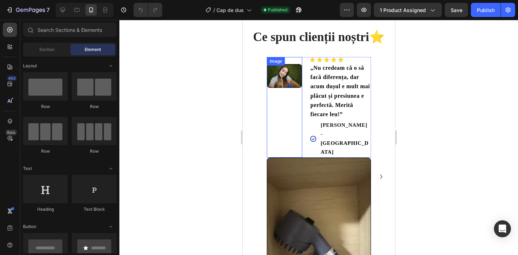
click at [279, 71] on img at bounding box center [283, 76] width 35 height 24
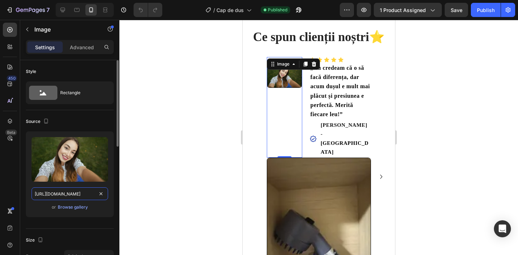
click at [81, 195] on input "[URL][DOMAIN_NAME]" at bounding box center [70, 193] width 76 height 13
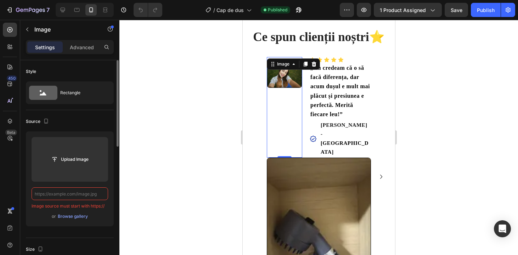
paste input "[URL][DOMAIN_NAME]"
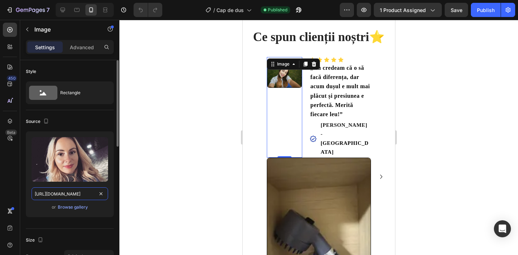
scroll to position [0, 146]
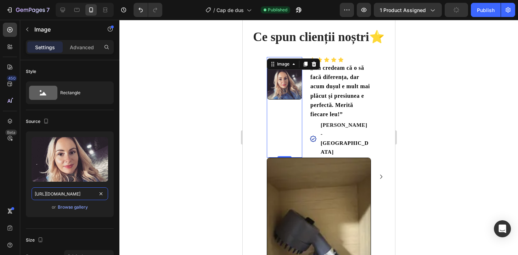
type input "[URL][DOMAIN_NAME]"
click at [435, 100] on div at bounding box center [318, 137] width 398 height 235
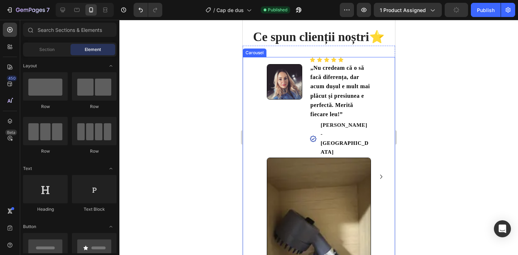
click at [376, 172] on icon "Carousel Next Arrow" at bounding box center [380, 176] width 8 height 8
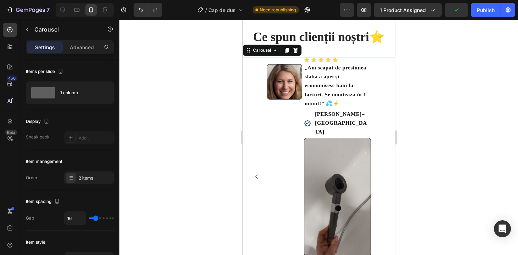
click at [254, 172] on icon "Carousel Back Arrow" at bounding box center [256, 176] width 8 height 8
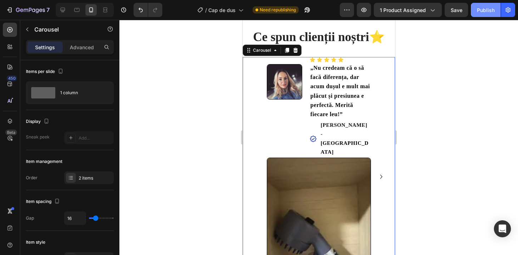
click at [481, 6] on div "Publish" at bounding box center [486, 9] width 18 height 7
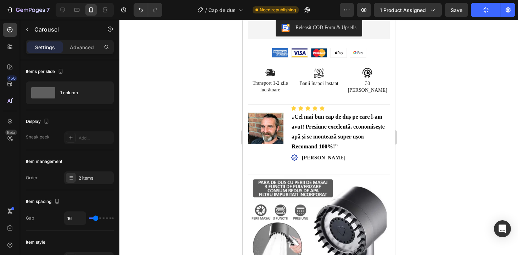
scroll to position [198, 0]
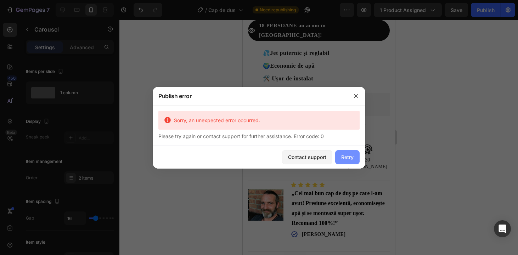
click at [350, 158] on div "Retry" at bounding box center [347, 156] width 12 height 7
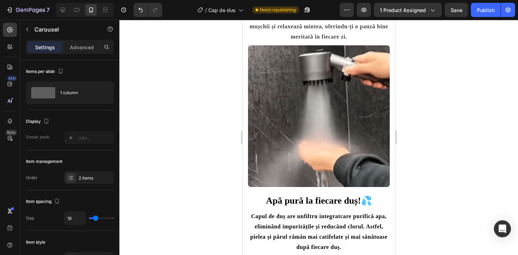
scroll to position [795, 0]
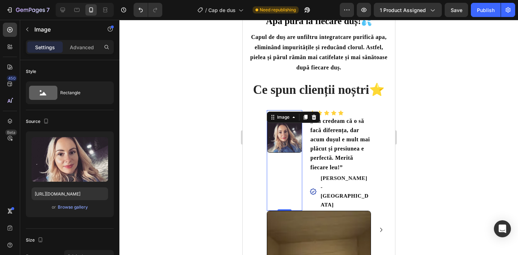
click at [285, 139] on img at bounding box center [283, 134] width 35 height 35
click at [70, 190] on input "[URL][DOMAIN_NAME]" at bounding box center [70, 193] width 76 height 13
click at [475, 7] on button "Publish" at bounding box center [486, 10] width 30 height 14
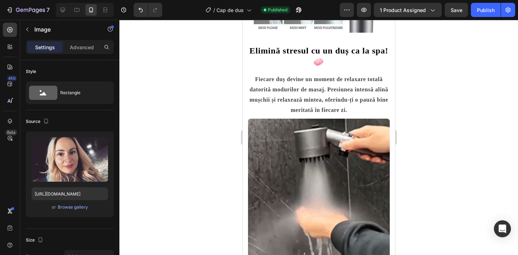
scroll to position [898, 0]
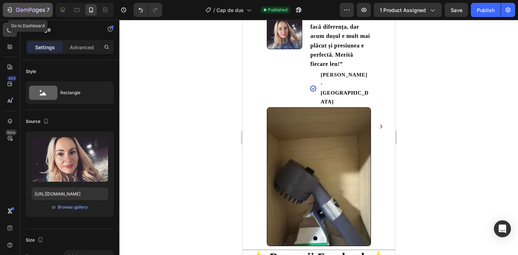
click at [11, 10] on icon "button" at bounding box center [9, 9] width 7 height 7
